Goal: Information Seeking & Learning: Find contact information

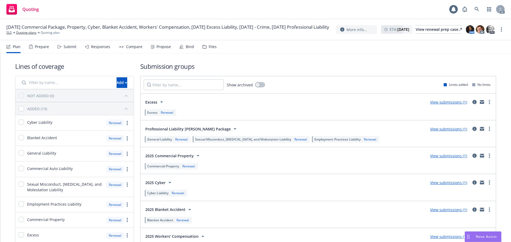
click at [38, 49] on div "Prepare" at bounding box center [39, 46] width 20 height 13
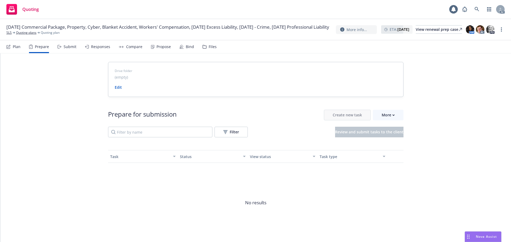
click at [62, 48] on div "Submit" at bounding box center [66, 46] width 19 height 13
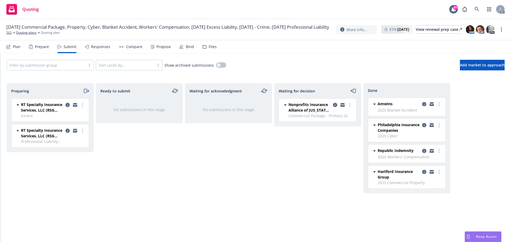
click at [92, 48] on div "Responses" at bounding box center [100, 47] width 19 height 4
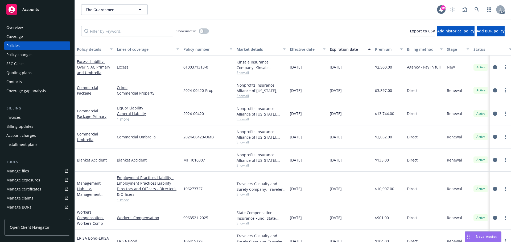
click at [126, 121] on link "1 more" at bounding box center [148, 120] width 62 height 6
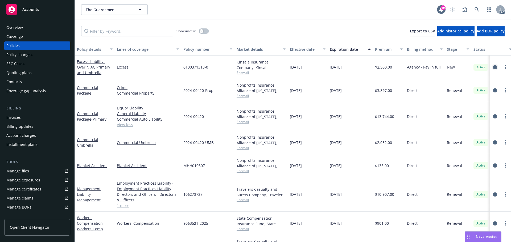
click at [493, 68] on icon "circleInformation" at bounding box center [495, 67] width 4 height 4
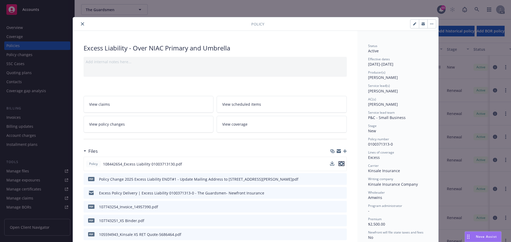
click at [339, 165] on icon "preview file" at bounding box center [341, 164] width 5 height 4
click at [80, 22] on button "close" at bounding box center [82, 24] width 6 height 6
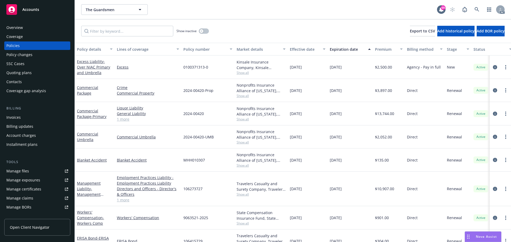
click at [125, 120] on link "1 more" at bounding box center [148, 120] width 62 height 6
click at [122, 121] on link "1 more" at bounding box center [148, 120] width 62 height 6
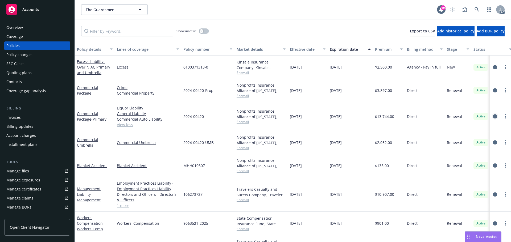
click at [493, 117] on icon "circleInformation" at bounding box center [495, 116] width 4 height 4
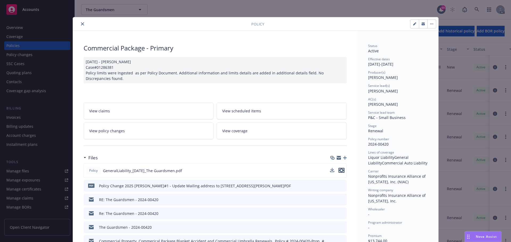
click at [340, 172] on icon "preview file" at bounding box center [341, 171] width 5 height 4
click at [81, 24] on icon "close" at bounding box center [82, 23] width 3 height 3
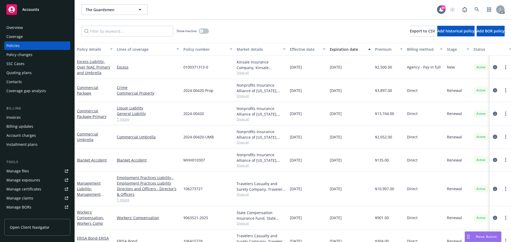
click at [493, 138] on icon "circleInformation" at bounding box center [495, 137] width 4 height 4
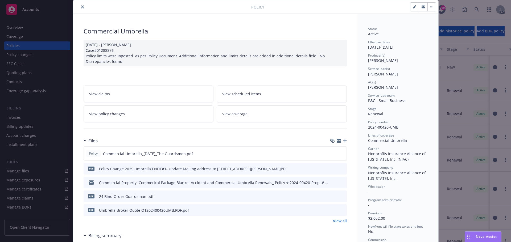
scroll to position [27, 0]
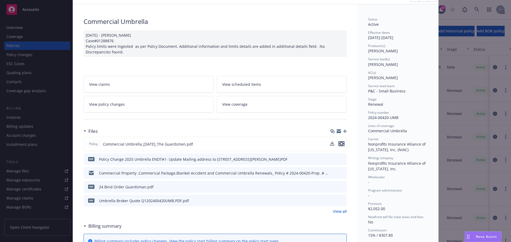
click at [340, 144] on icon "preview file" at bounding box center [341, 144] width 5 height 4
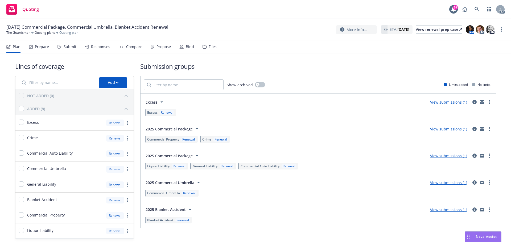
click at [68, 48] on div "Submit" at bounding box center [70, 47] width 13 height 4
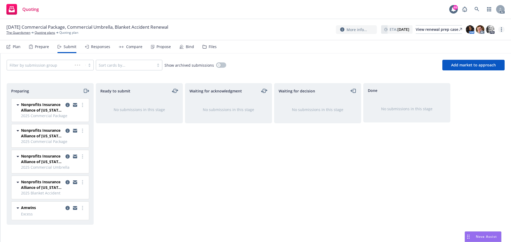
click at [500, 30] on link "more" at bounding box center [501, 29] width 6 height 6
click at [474, 43] on link "Copy logging email" at bounding box center [474, 40] width 59 height 11
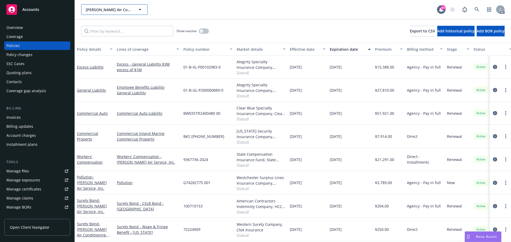
click at [143, 9] on icon "button" at bounding box center [140, 9] width 6 height 6
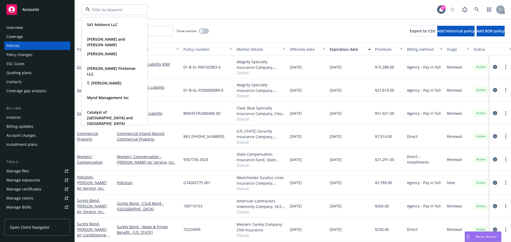
click at [224, 11] on div "541 Advisors LLC Type Commercial Carmine and Kelly Bellafronte Type Personal Pe…" at bounding box center [259, 9] width 356 height 11
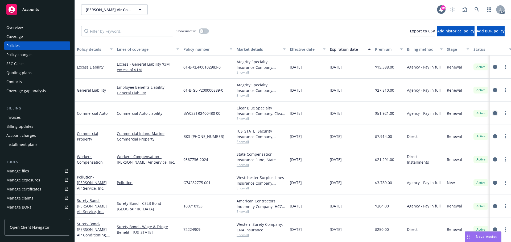
click at [493, 114] on icon "circleInformation" at bounding box center [495, 113] width 4 height 4
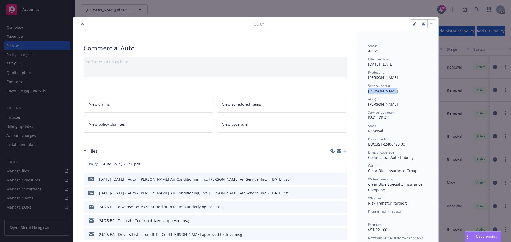
drag, startPoint x: 395, startPoint y: 92, endPoint x: 367, endPoint y: 93, distance: 28.5
click at [368, 93] on div "Service lead(s) Marlowe Milo" at bounding box center [398, 89] width 60 height 10
copy span "Marlowe Milo"
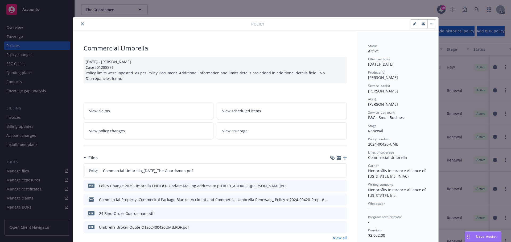
click at [81, 23] on icon "close" at bounding box center [82, 23] width 3 height 3
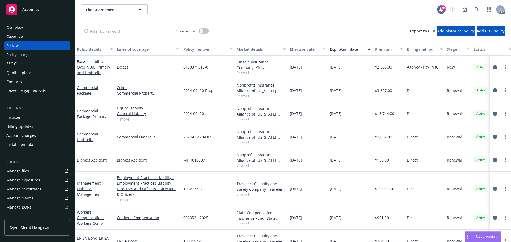
click at [13, 56] on div "Policy changes" at bounding box center [19, 55] width 26 height 9
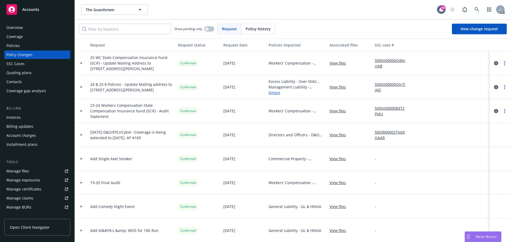
click at [29, 48] on div "Policies" at bounding box center [37, 46] width 62 height 9
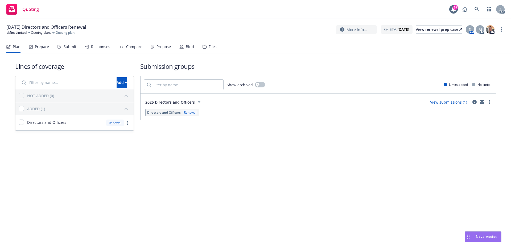
click at [483, 238] on span "Nova Assist" at bounding box center [486, 237] width 21 height 5
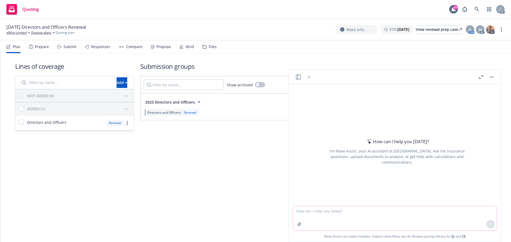
click at [370, 217] on textarea at bounding box center [395, 218] width 204 height 24
paste textarea "[PERSON_NAME] should have received the welcome email from Newfront to access th…"
type textarea "refine wording '[PERSON_NAME] should have received the welcome email from Newfr…"
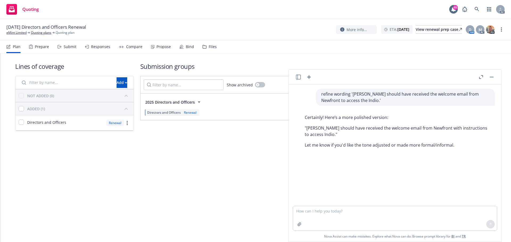
click at [494, 78] on button "button" at bounding box center [491, 77] width 6 height 6
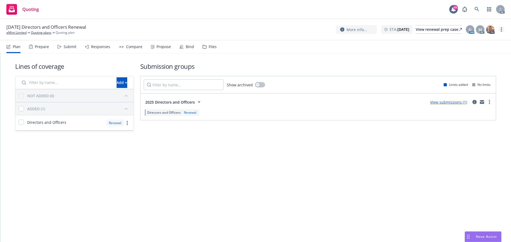
click at [502, 28] on link "more" at bounding box center [501, 29] width 6 height 6
click at [476, 40] on link "Copy logging email" at bounding box center [474, 40] width 59 height 11
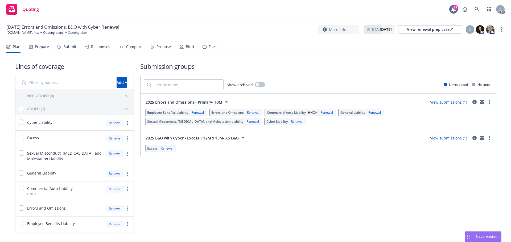
click at [501, 30] on icon "more" at bounding box center [501, 29] width 1 height 4
drag, startPoint x: 463, startPoint y: 42, endPoint x: 405, endPoint y: 36, distance: 58.9
click at [463, 42] on link "Copy logging email" at bounding box center [474, 40] width 59 height 11
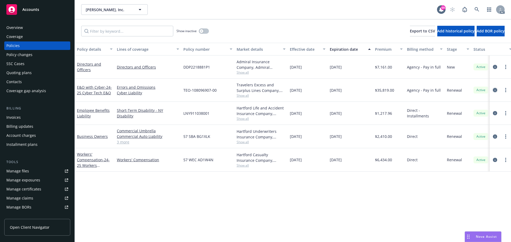
click at [494, 90] on icon "circleInformation" at bounding box center [495, 90] width 4 height 4
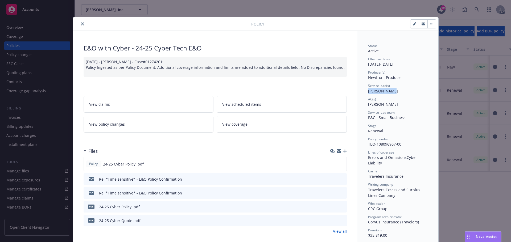
drag, startPoint x: 391, startPoint y: 92, endPoint x: 366, endPoint y: 93, distance: 25.0
click at [368, 93] on div "Service lead(s) [PERSON_NAME]" at bounding box center [398, 89] width 60 height 10
copy span "[PERSON_NAME]"
click at [81, 25] on icon "close" at bounding box center [82, 23] width 3 height 3
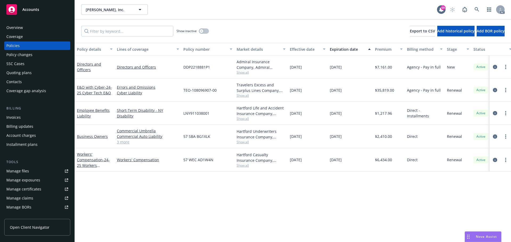
click at [81, 23] on div "Show inactive Export to CSV Add historical policy Add BOR policy" at bounding box center [293, 30] width 436 height 23
click at [494, 69] on icon "circleInformation" at bounding box center [495, 67] width 4 height 4
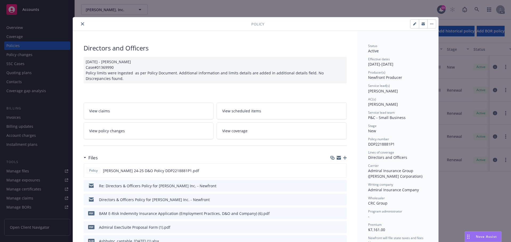
click at [82, 24] on button "close" at bounding box center [82, 24] width 6 height 6
